Goal: Find specific page/section: Find specific page/section

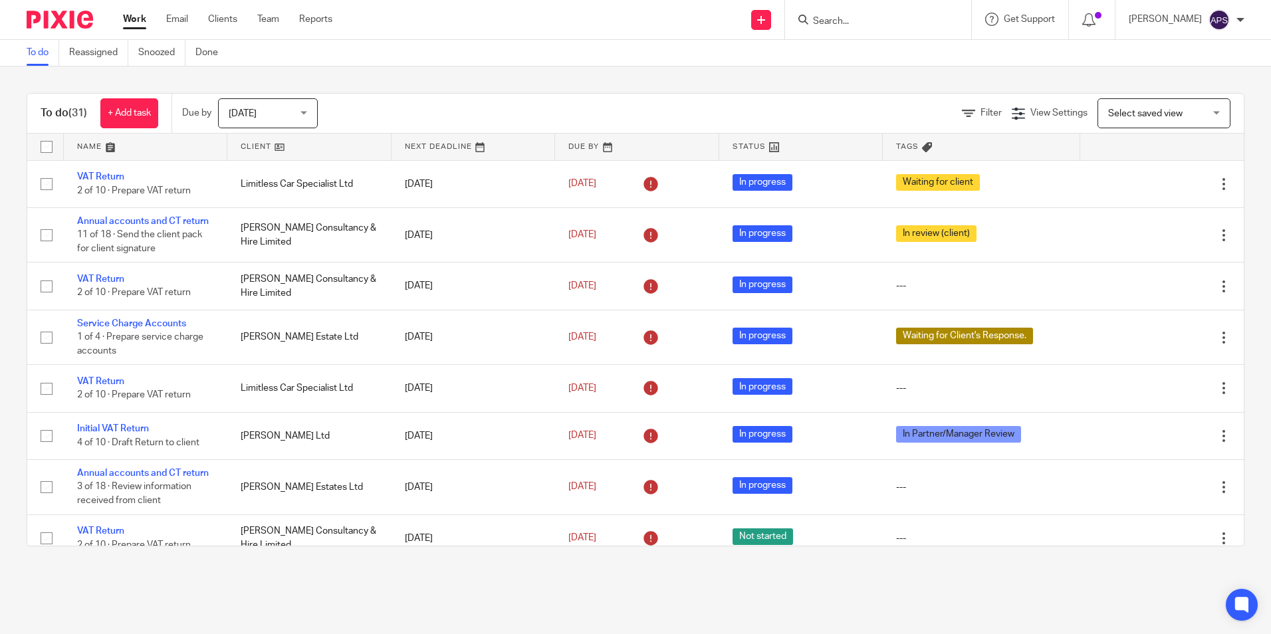
click at [826, 23] on input "Search" at bounding box center [872, 22] width 120 height 12
click at [844, 16] on input "Search" at bounding box center [872, 22] width 120 height 12
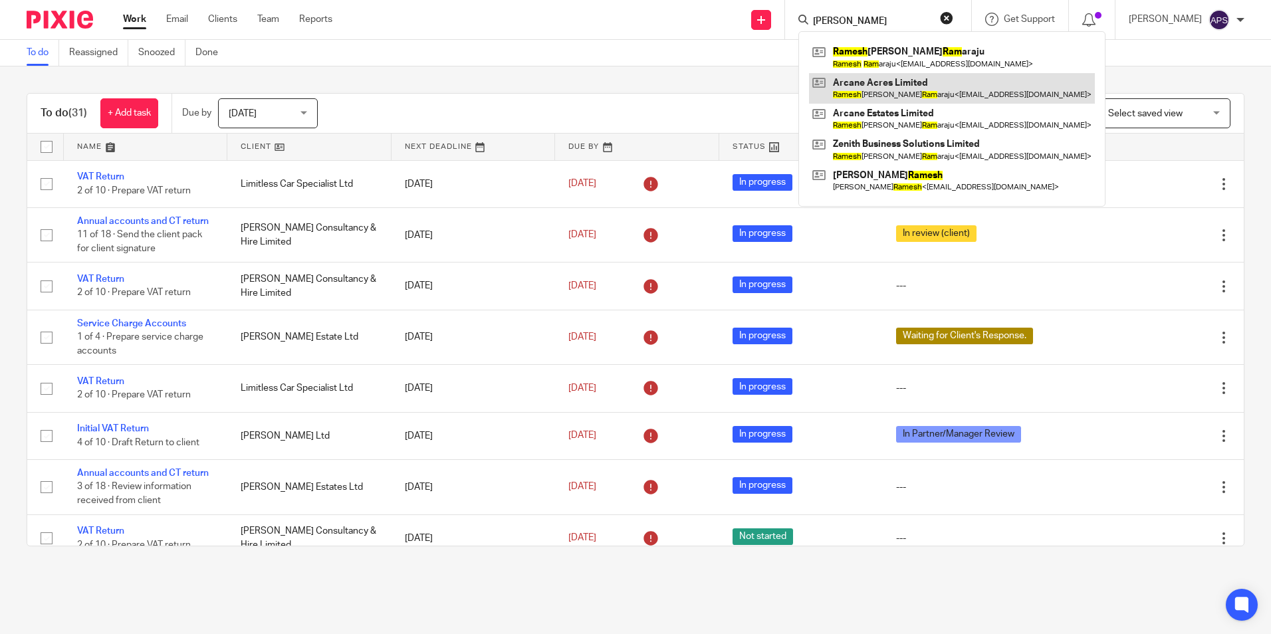
type input "[PERSON_NAME]"
click at [880, 92] on link at bounding box center [952, 88] width 286 height 31
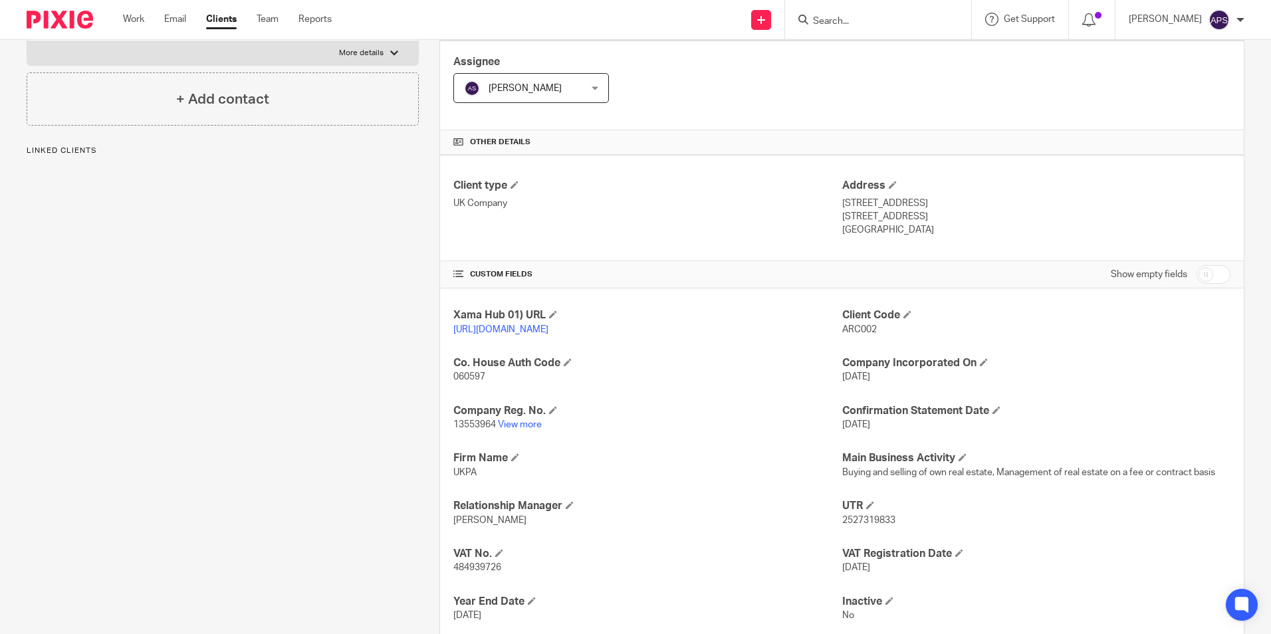
scroll to position [266, 0]
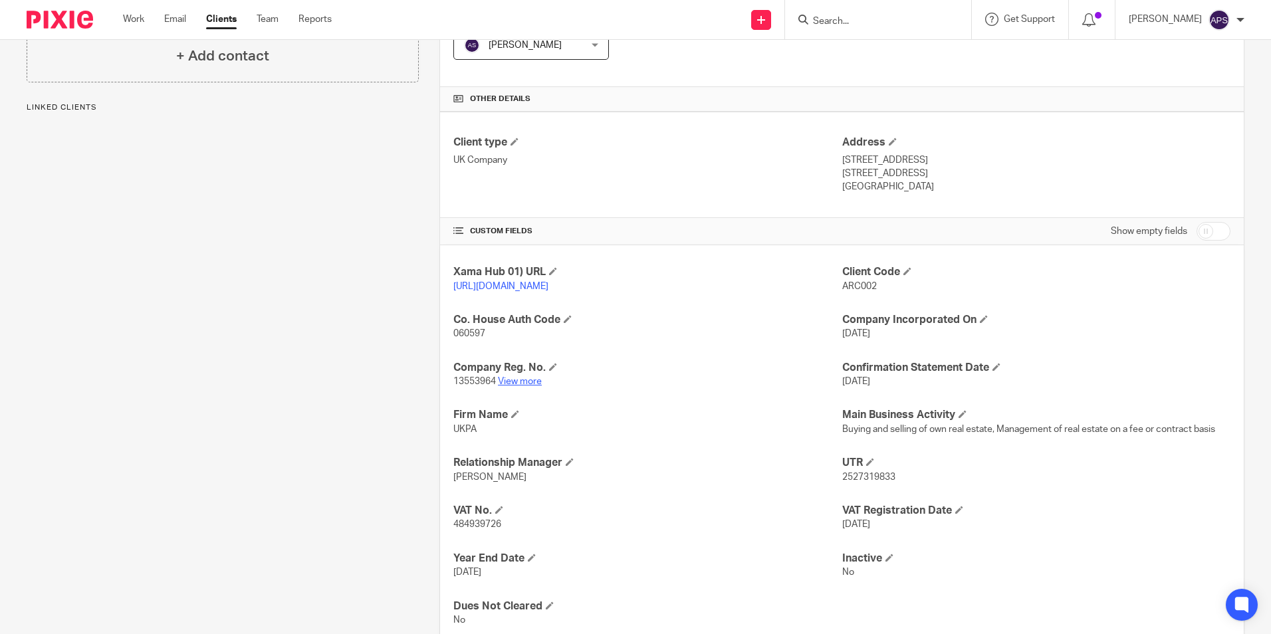
click at [532, 386] on link "View more" at bounding box center [520, 381] width 44 height 9
